Goal: Complete application form

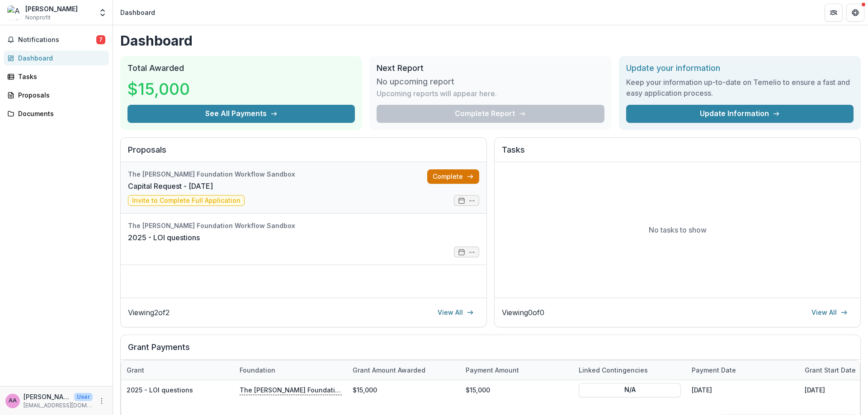
click at [429, 170] on link "Complete" at bounding box center [453, 177] width 52 height 14
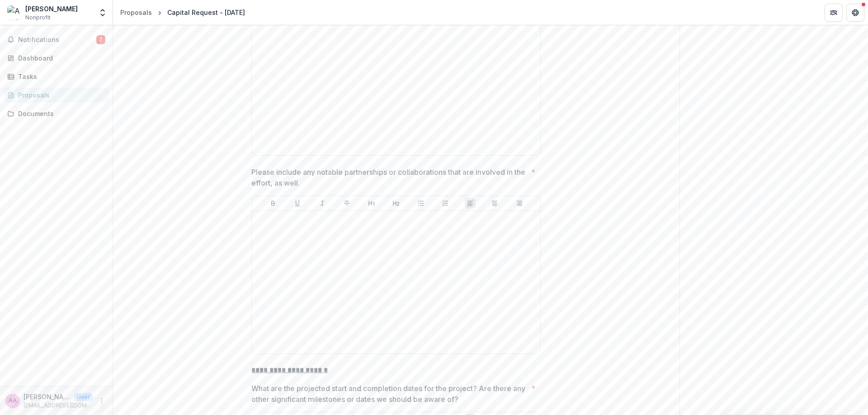
scroll to position [370, 0]
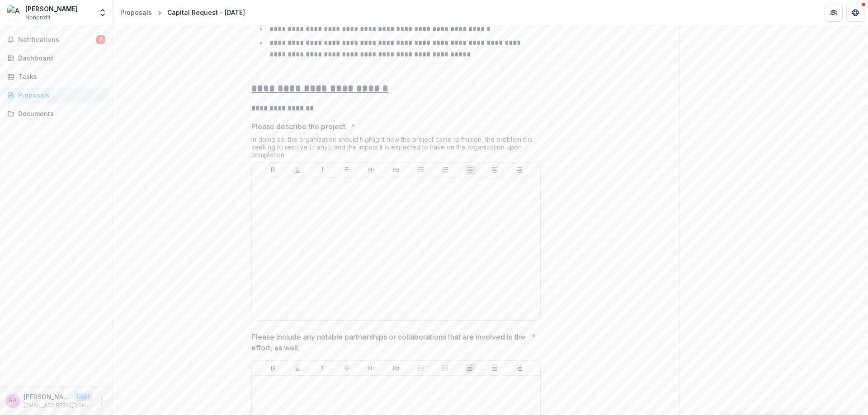
scroll to position [0, 0]
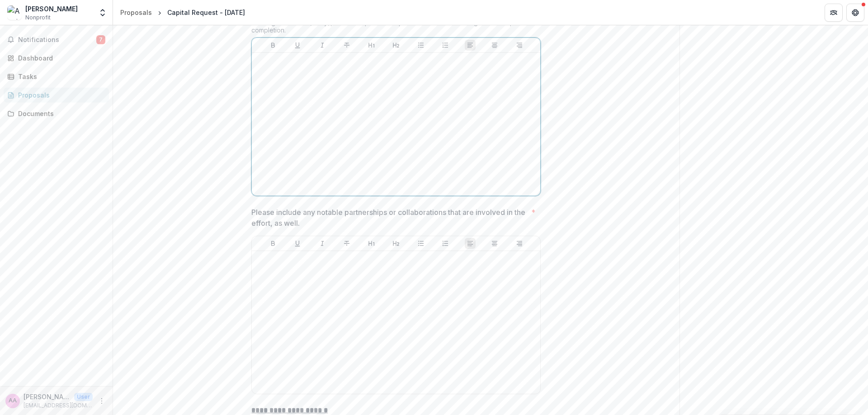
click at [496, 140] on div at bounding box center [395, 125] width 281 height 136
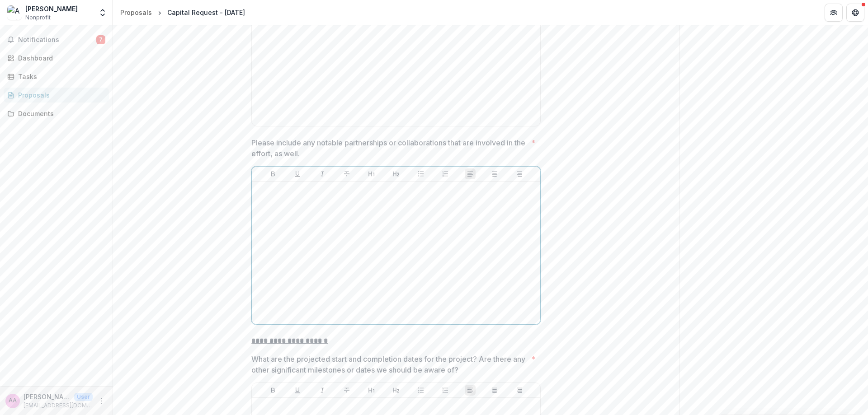
click at [468, 231] on div at bounding box center [395, 253] width 281 height 136
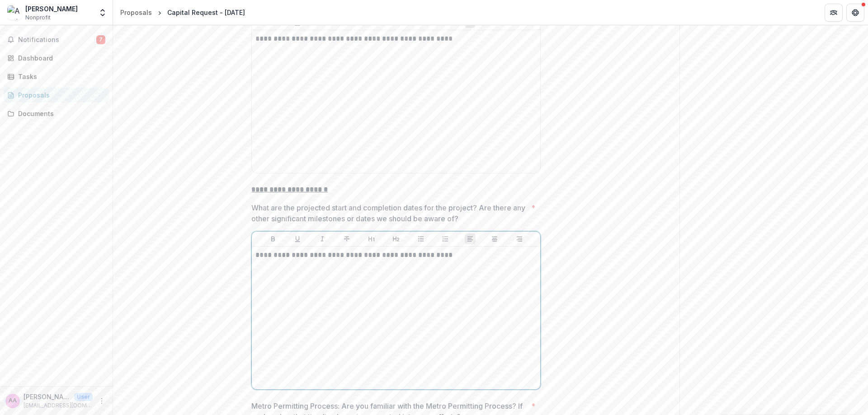
scroll to position [657, 0]
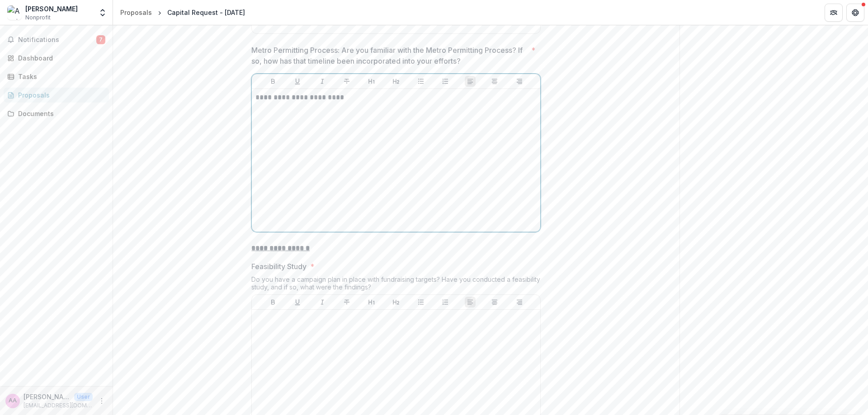
scroll to position [999, 0]
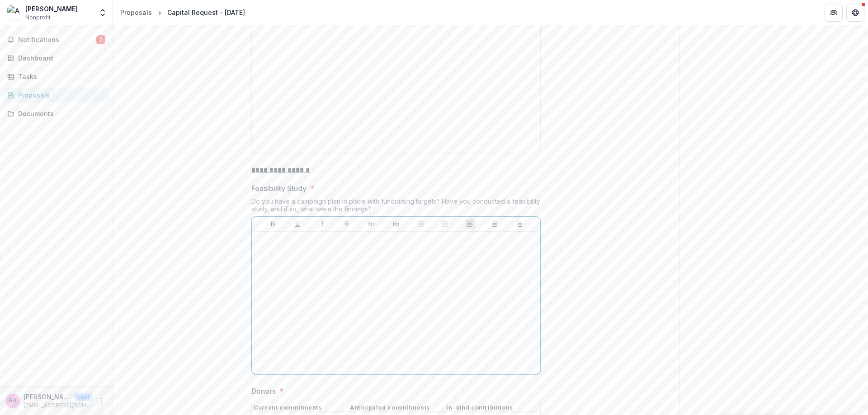
click at [374, 251] on div at bounding box center [395, 304] width 281 height 136
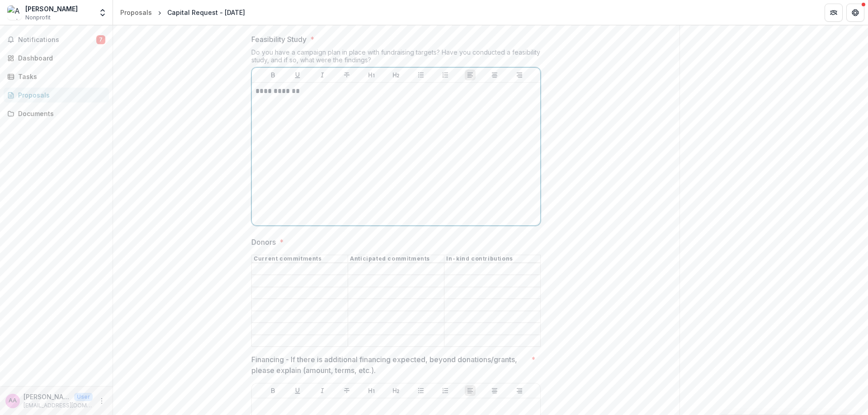
scroll to position [1191, 0]
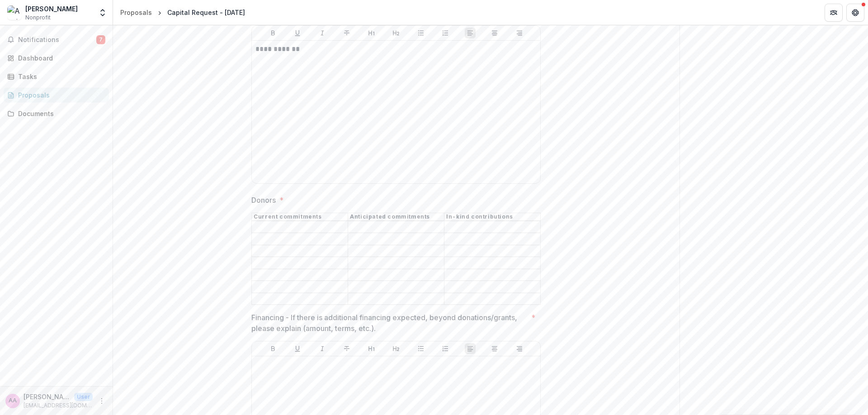
click at [320, 217] on th "Current commitments" at bounding box center [300, 217] width 96 height 8
click at [319, 229] on input "Donors *" at bounding box center [300, 227] width 96 height 11
type input "**********"
type input "***"
type input "*"
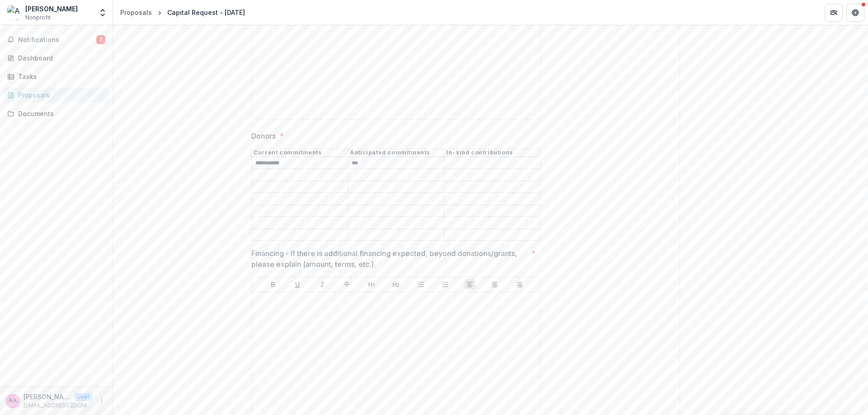
scroll to position [1255, 0]
click at [337, 349] on div at bounding box center [395, 364] width 281 height 136
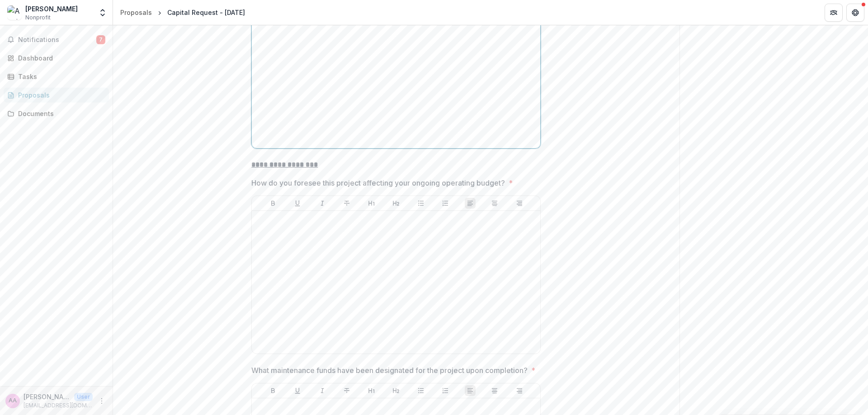
scroll to position [1545, 0]
click at [386, 287] on div at bounding box center [395, 280] width 281 height 136
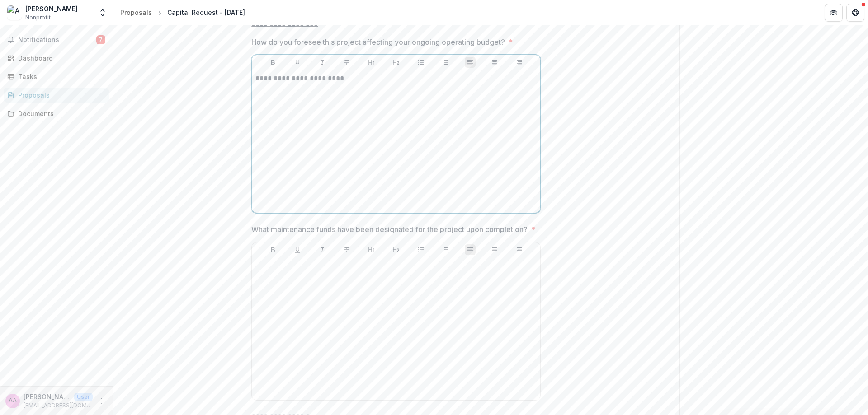
scroll to position [1689, 0]
click at [340, 324] on div at bounding box center [395, 323] width 281 height 136
click at [343, 324] on div at bounding box center [395, 323] width 281 height 136
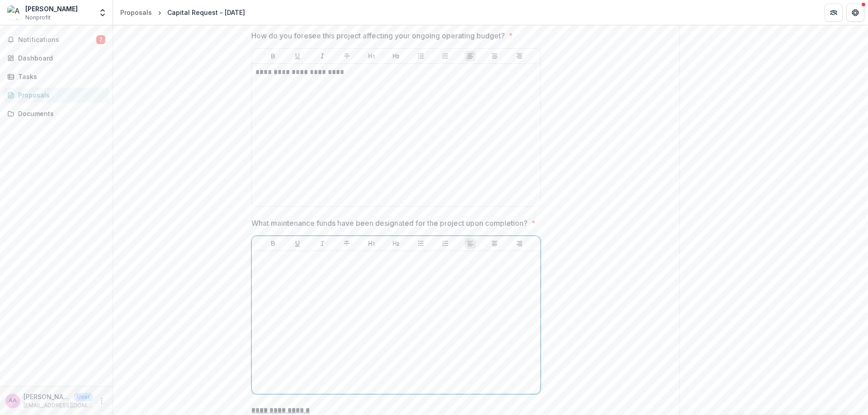
click at [343, 324] on div at bounding box center [395, 323] width 281 height 136
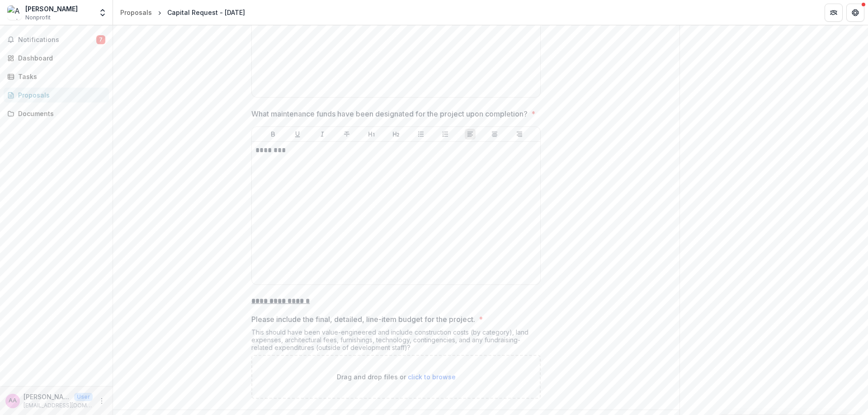
scroll to position [1829, 0]
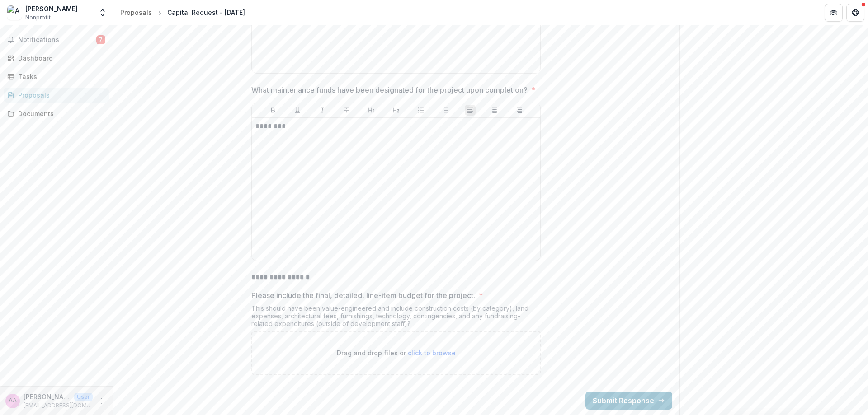
click at [436, 352] on span "click to browse" at bounding box center [432, 353] width 48 height 8
type input "**********"
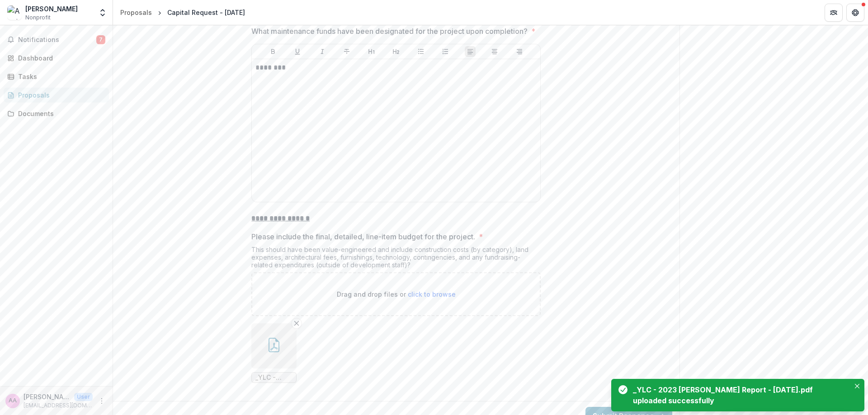
scroll to position [1903, 0]
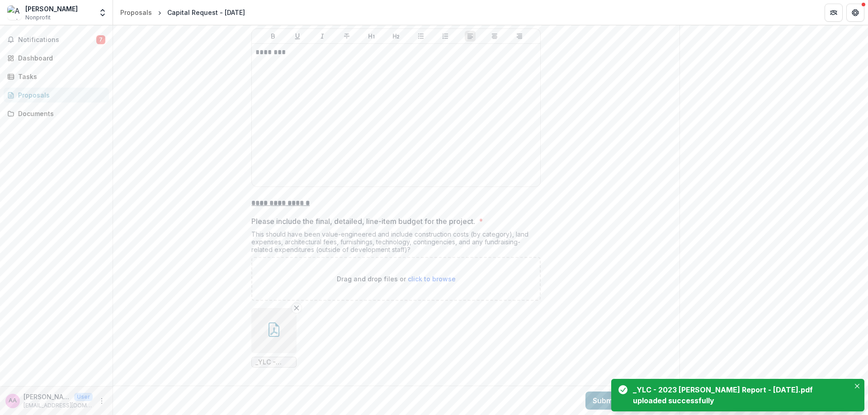
click at [602, 401] on button "Submit Response" at bounding box center [628, 401] width 87 height 18
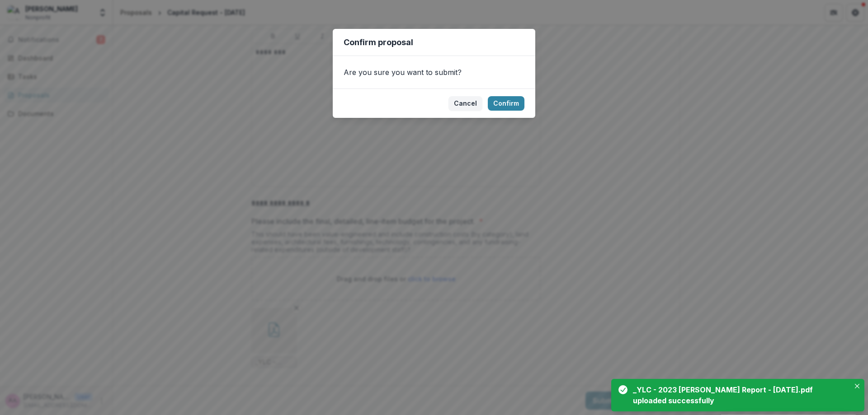
click at [513, 113] on footer "Cancel Confirm" at bounding box center [434, 103] width 203 height 29
click at [509, 100] on button "Confirm" at bounding box center [506, 103] width 37 height 14
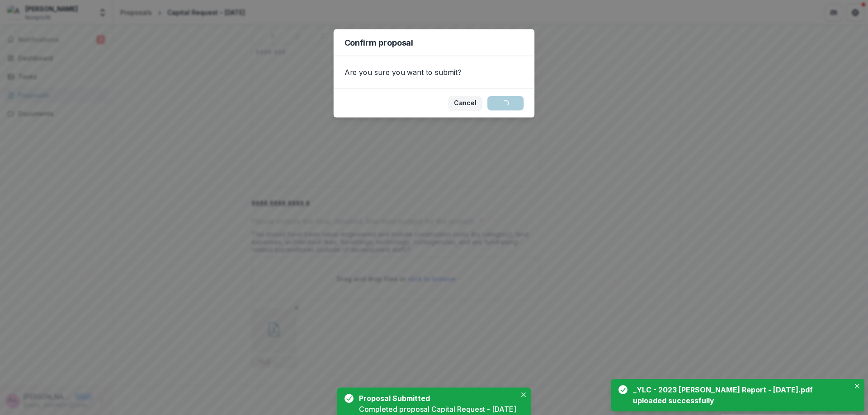
scroll to position [0, 0]
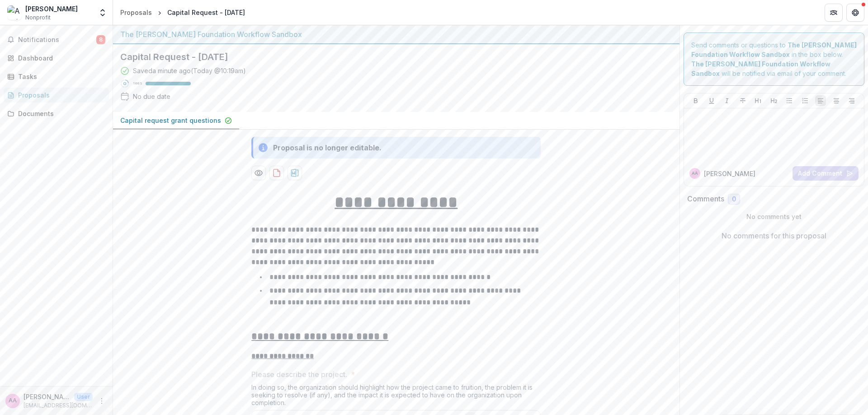
click at [110, 399] on div "AA [PERSON_NAME] Axe User [EMAIL_ADDRESS][DOMAIN_NAME]" at bounding box center [56, 400] width 113 height 29
click at [105, 399] on icon "More" at bounding box center [101, 401] width 7 height 7
click at [156, 403] on button "Logout" at bounding box center [161, 397] width 97 height 15
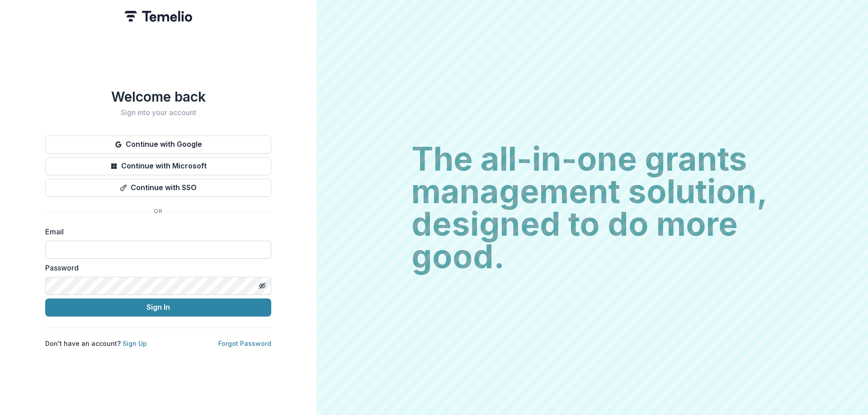
click at [129, 245] on input at bounding box center [158, 250] width 226 height 18
type input "**********"
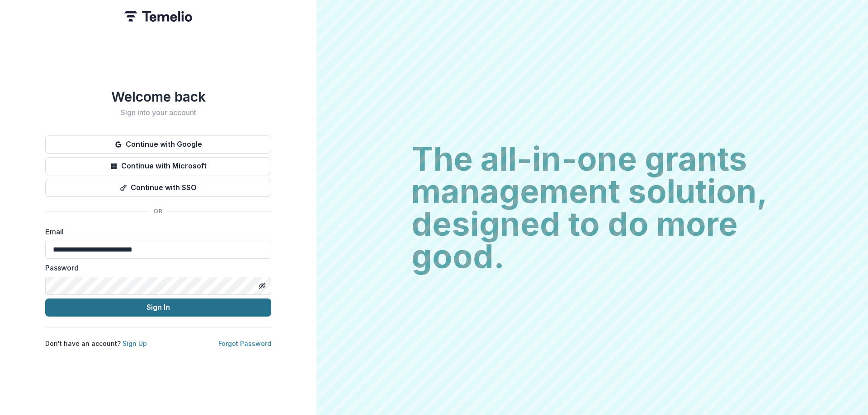
click at [158, 311] on button "Sign In" at bounding box center [158, 308] width 226 height 18
